Goal: Transaction & Acquisition: Purchase product/service

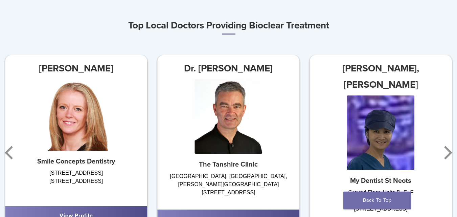
scroll to position [394, 0]
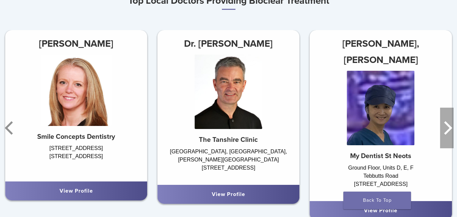
click at [447, 134] on icon "Next" at bounding box center [447, 127] width 14 height 41
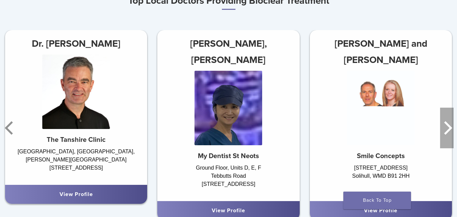
click at [447, 134] on icon "Next" at bounding box center [447, 127] width 14 height 41
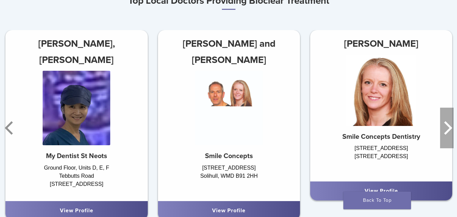
click at [447, 134] on icon "Next" at bounding box center [447, 127] width 14 height 41
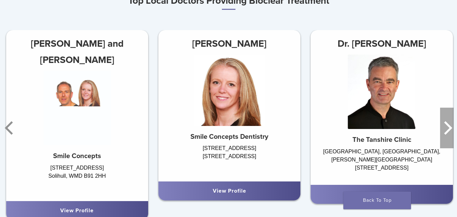
click at [447, 134] on icon "Next" at bounding box center [447, 127] width 14 height 41
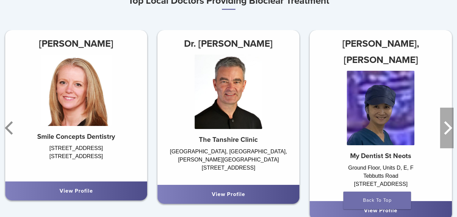
click at [447, 134] on icon "Next" at bounding box center [447, 127] width 14 height 41
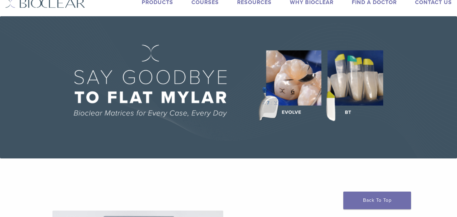
scroll to position [0, 0]
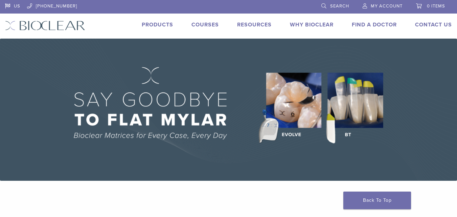
click at [391, 20] on div "US [PHONE_NUMBER] Search My Account 0 items Cart No products in the cart. Back …" at bounding box center [228, 19] width 457 height 39
click at [387, 24] on link "Find A Doctor" at bounding box center [373, 24] width 45 height 7
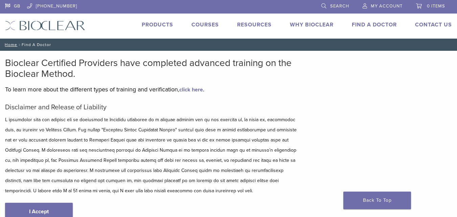
click at [153, 28] on li "Products" at bounding box center [157, 25] width 31 height 8
click at [156, 21] on link "Products" at bounding box center [157, 24] width 31 height 7
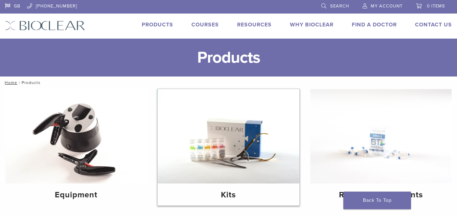
click at [250, 119] on img at bounding box center [227, 136] width 141 height 94
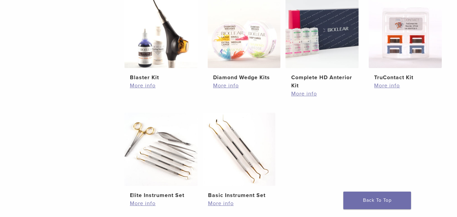
scroll to position [338, 0]
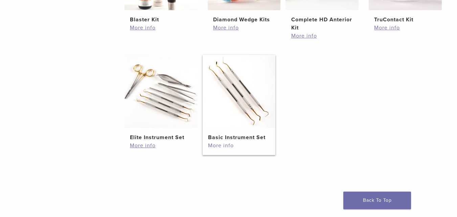
click at [216, 143] on link "More info" at bounding box center [239, 145] width 62 height 8
